Goal: Ask a question: Seek information or help from site administrators or community

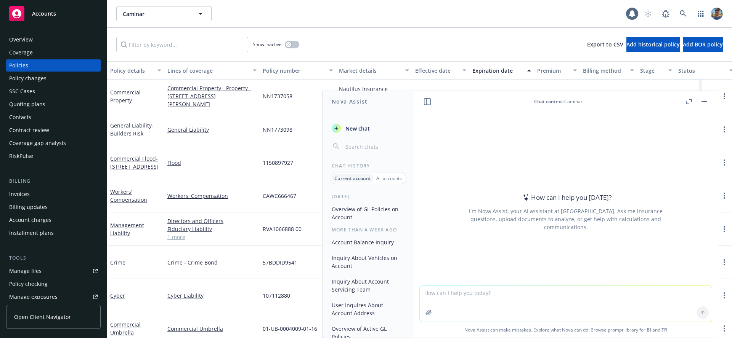
click at [426, 315] on icon "button" at bounding box center [428, 312] width 5 height 5
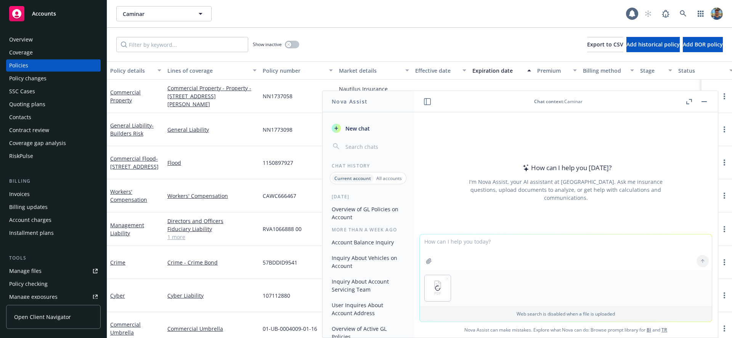
click at [465, 240] on textarea at bounding box center [566, 253] width 292 height 36
type textarea "summarize this"
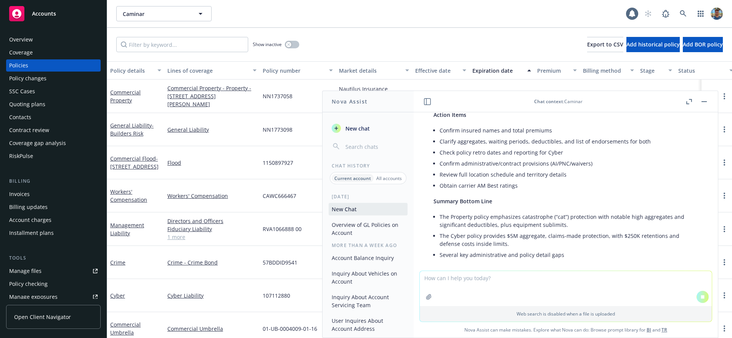
click at [519, 278] on textarea at bounding box center [566, 288] width 292 height 35
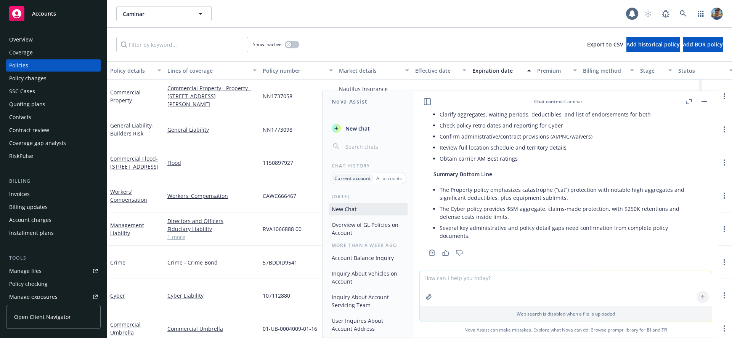
scroll to position [490, 0]
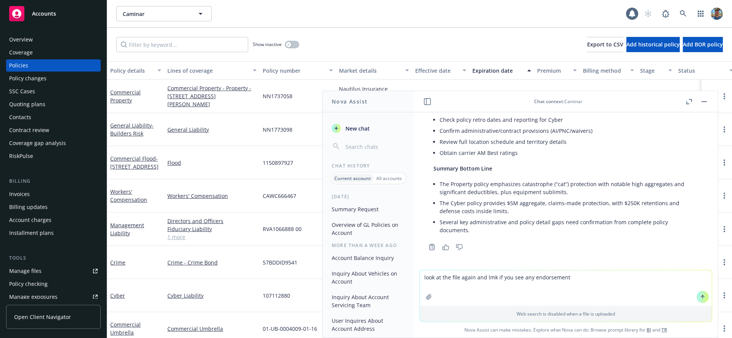
type textarea "look at the file again and lmk if you see any endorsements"
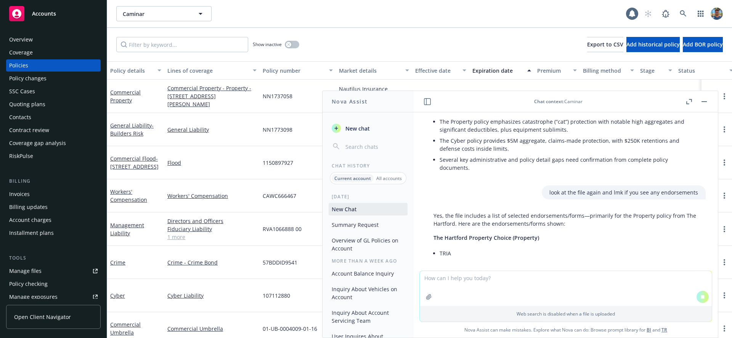
scroll to position [562, 0]
